Goal: Task Accomplishment & Management: Manage account settings

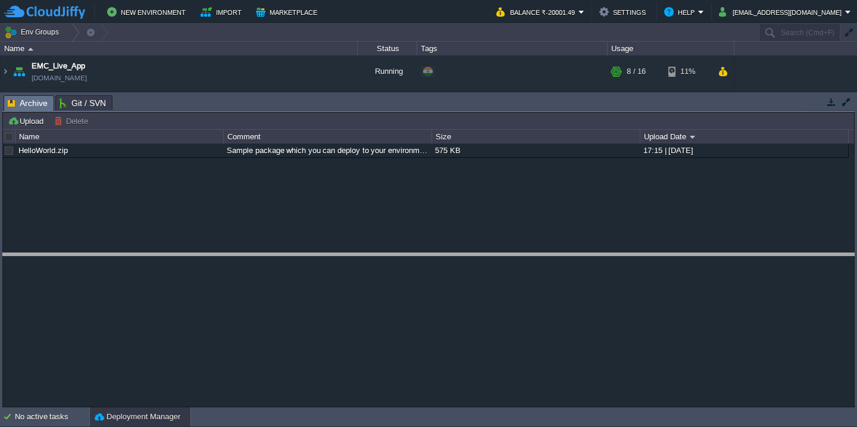
drag, startPoint x: 274, startPoint y: 108, endPoint x: 270, endPoint y: 265, distance: 157.8
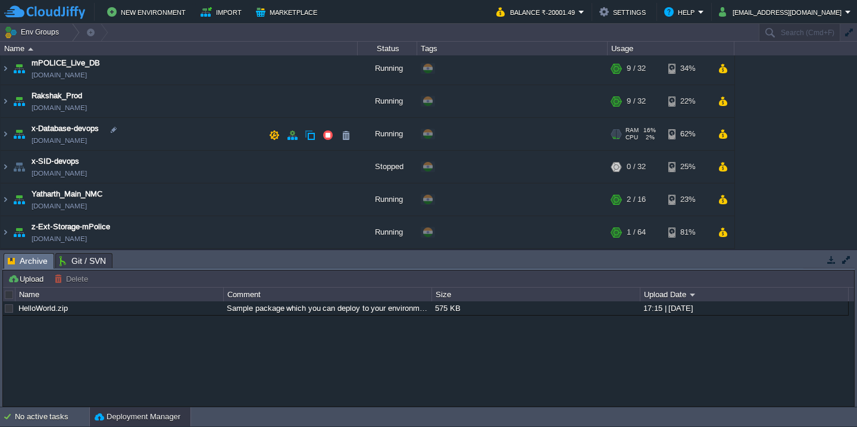
scroll to position [68, 0]
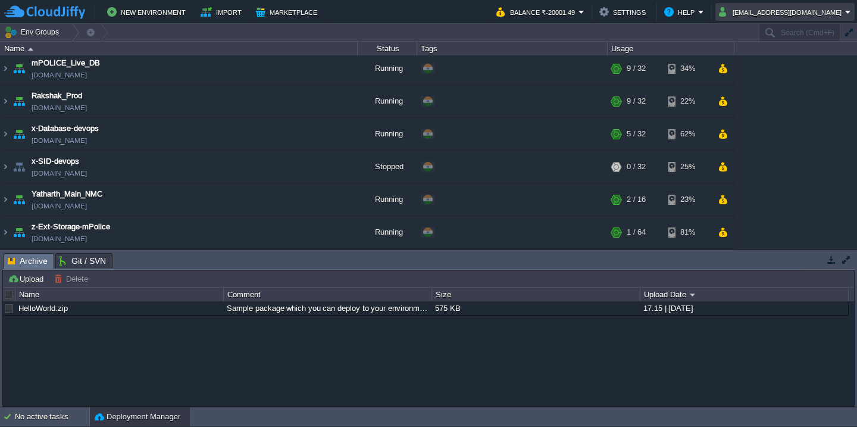
click at [810, 13] on button "system@sanpri.net" at bounding box center [782, 12] width 126 height 14
click at [800, 61] on span "Sign out" at bounding box center [791, 62] width 29 height 9
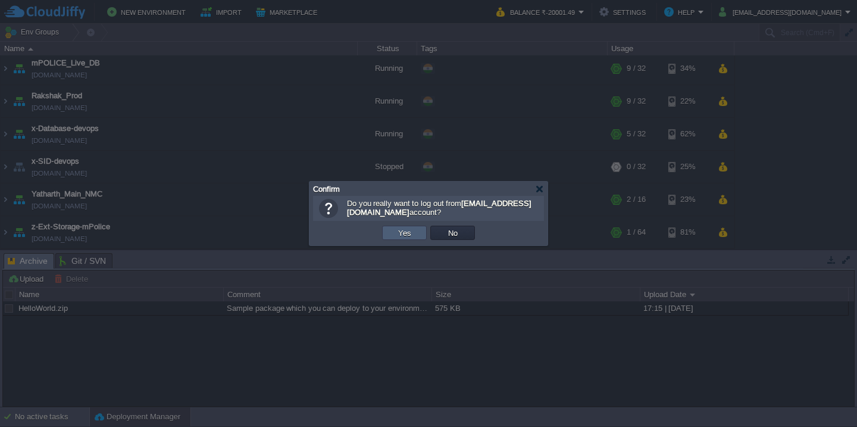
click at [401, 235] on button "Yes" at bounding box center [405, 232] width 20 height 11
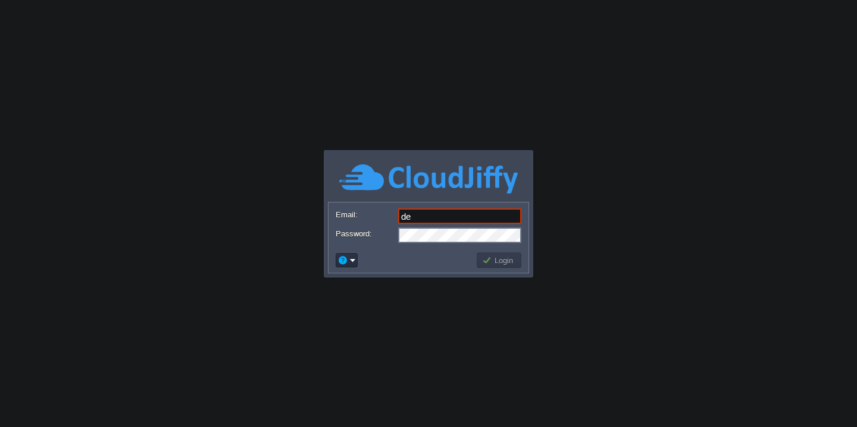
type input "[EMAIL_ADDRESS][DOMAIN_NAME]"
click at [505, 260] on button "Login" at bounding box center [499, 260] width 35 height 11
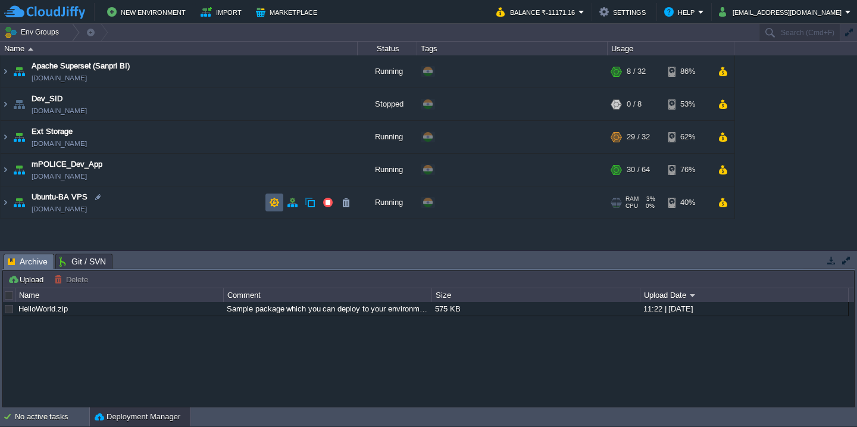
click at [276, 202] on button "button" at bounding box center [274, 202] width 11 height 11
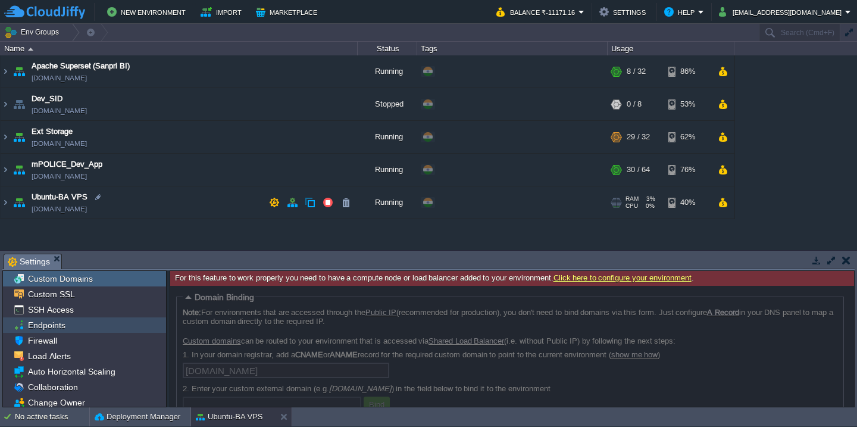
click at [83, 330] on div "Endpoints" at bounding box center [84, 324] width 163 height 15
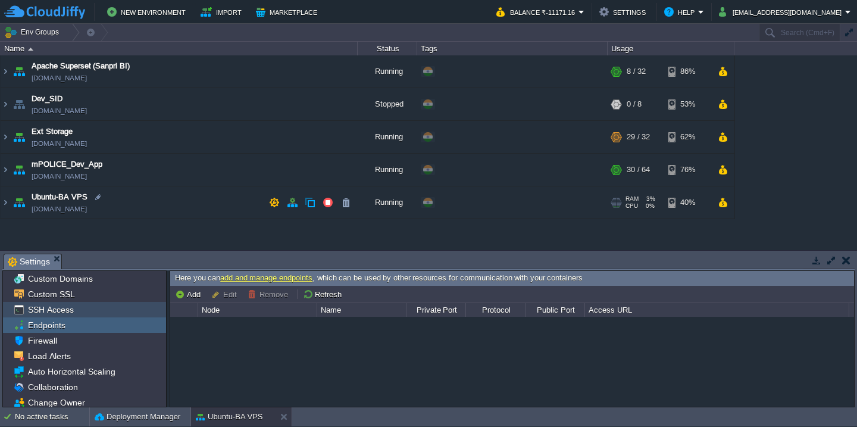
click at [80, 313] on div "SSH Access" at bounding box center [84, 309] width 163 height 15
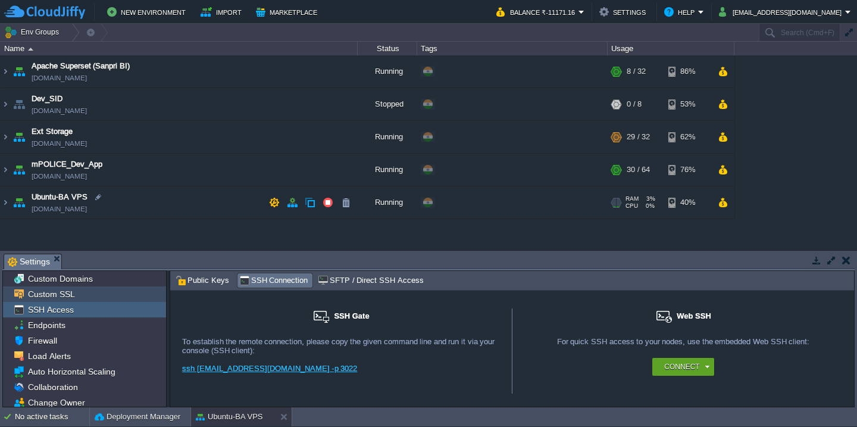
click at [97, 296] on div "Custom SSL" at bounding box center [84, 293] width 163 height 15
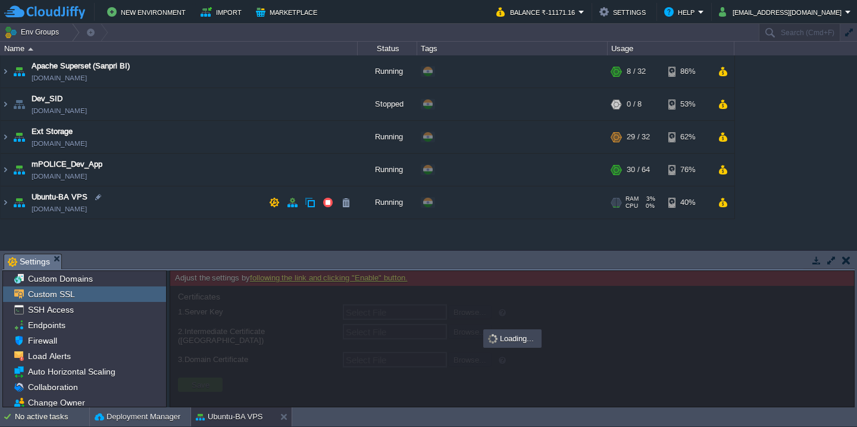
type input "Select File"
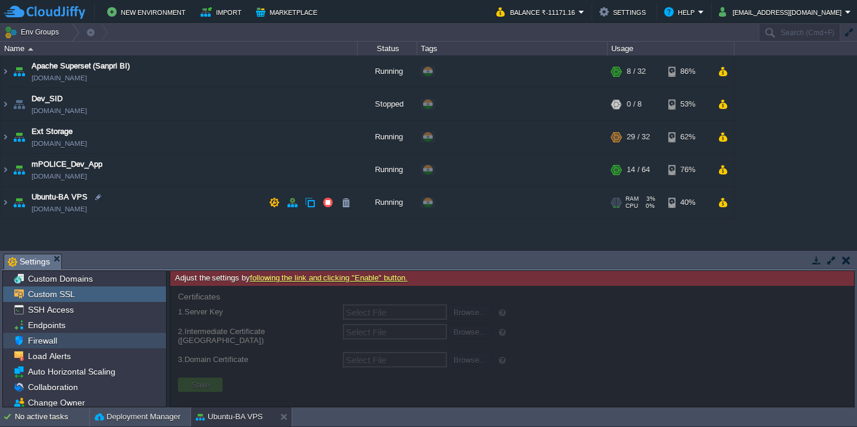
click at [86, 342] on div "Firewall" at bounding box center [84, 340] width 163 height 15
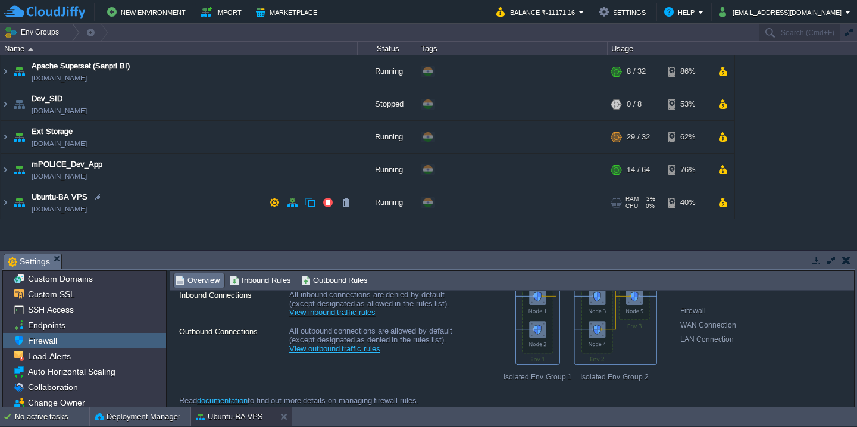
scroll to position [82, 0]
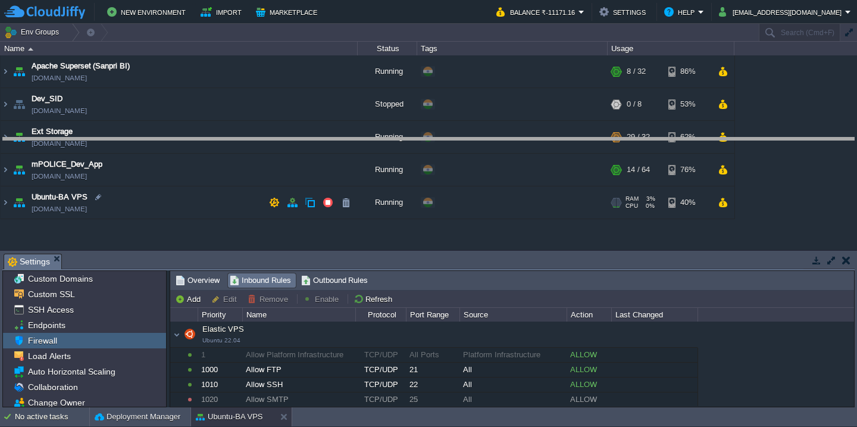
drag, startPoint x: 444, startPoint y: 268, endPoint x: 443, endPoint y: 152, distance: 116.1
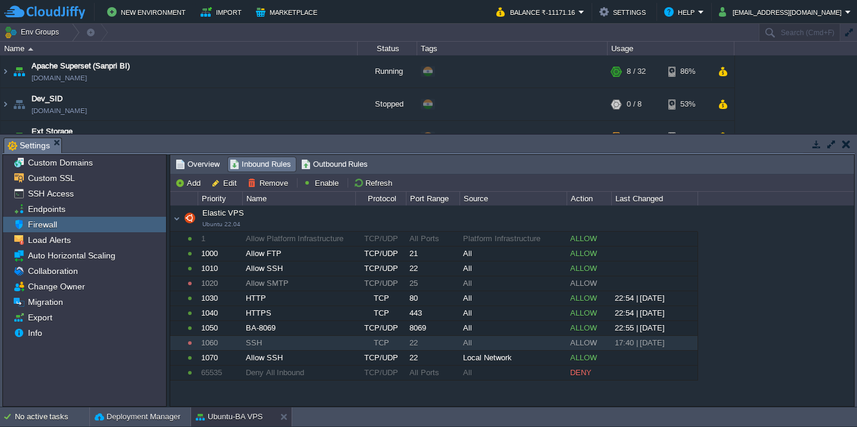
click at [293, 349] on div "SSH" at bounding box center [299, 343] width 112 height 14
click at [323, 188] on button "Enable" at bounding box center [322, 182] width 39 height 11
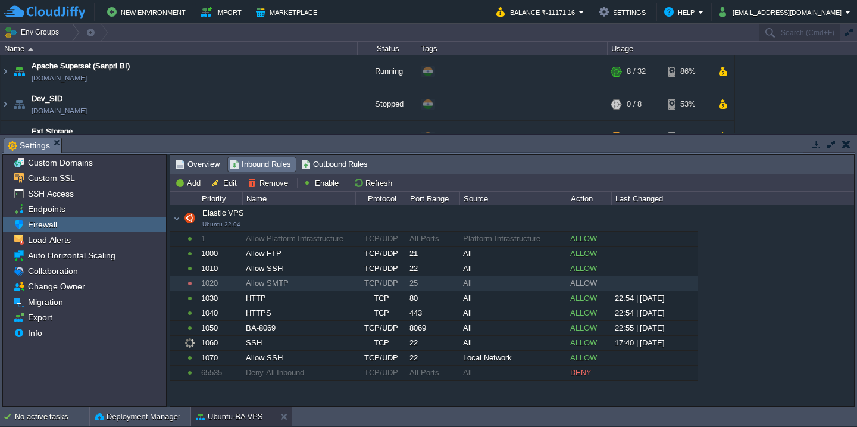
click at [345, 288] on div "Allow SMTP" at bounding box center [299, 283] width 112 height 14
click at [324, 180] on button "Enable" at bounding box center [322, 182] width 39 height 11
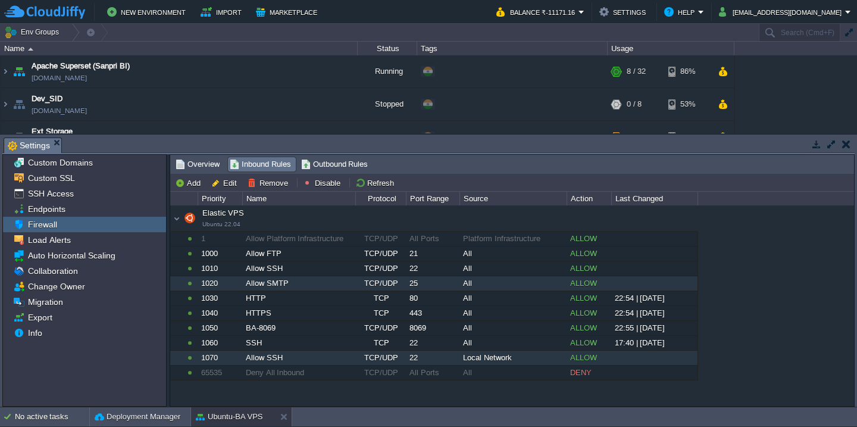
click at [322, 357] on div "Allow SSH" at bounding box center [299, 358] width 112 height 14
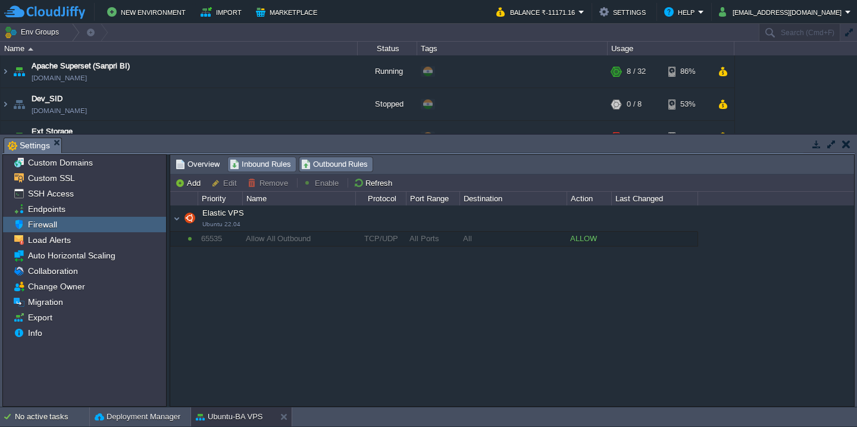
click at [257, 164] on span "Inbound Rules" at bounding box center [260, 164] width 61 height 13
